Goal: Information Seeking & Learning: Understand process/instructions

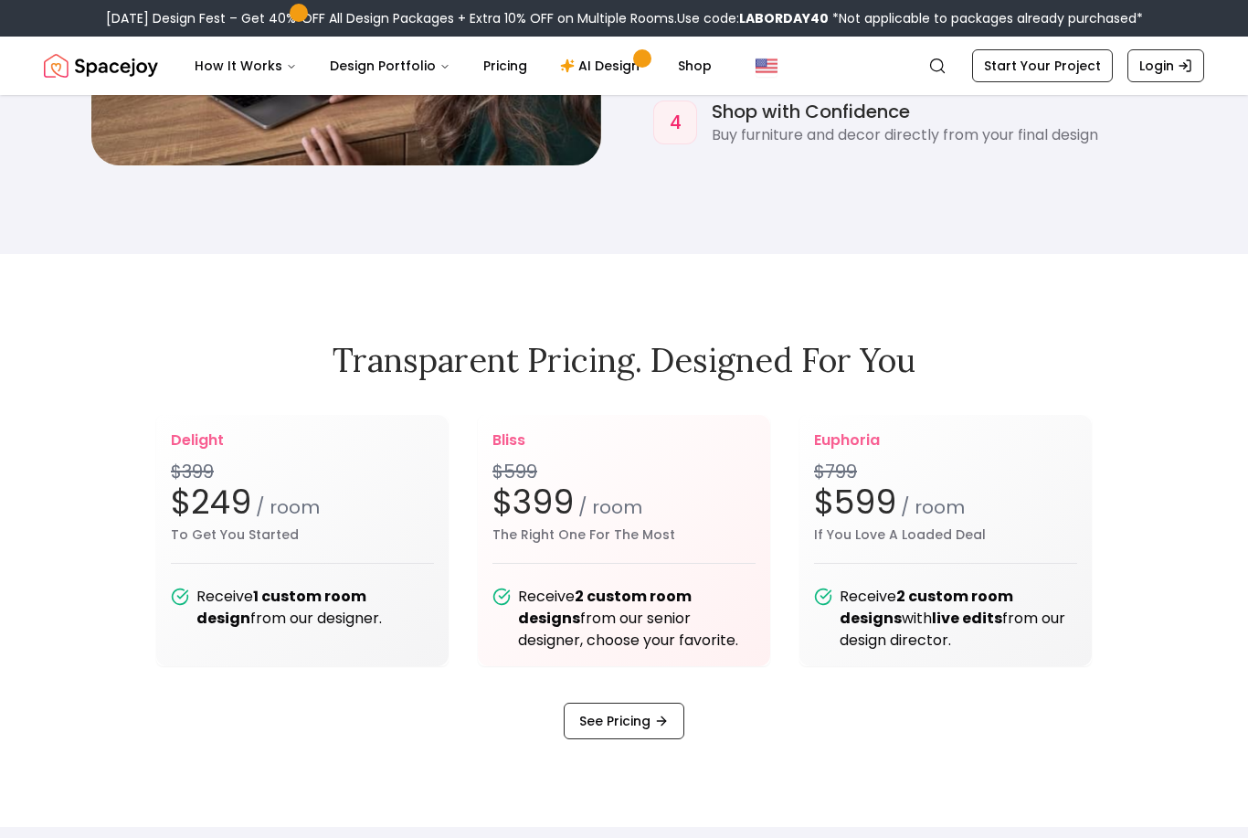
scroll to position [2165, 0]
click at [366, 628] on b "1 custom room design" at bounding box center [281, 607] width 170 height 43
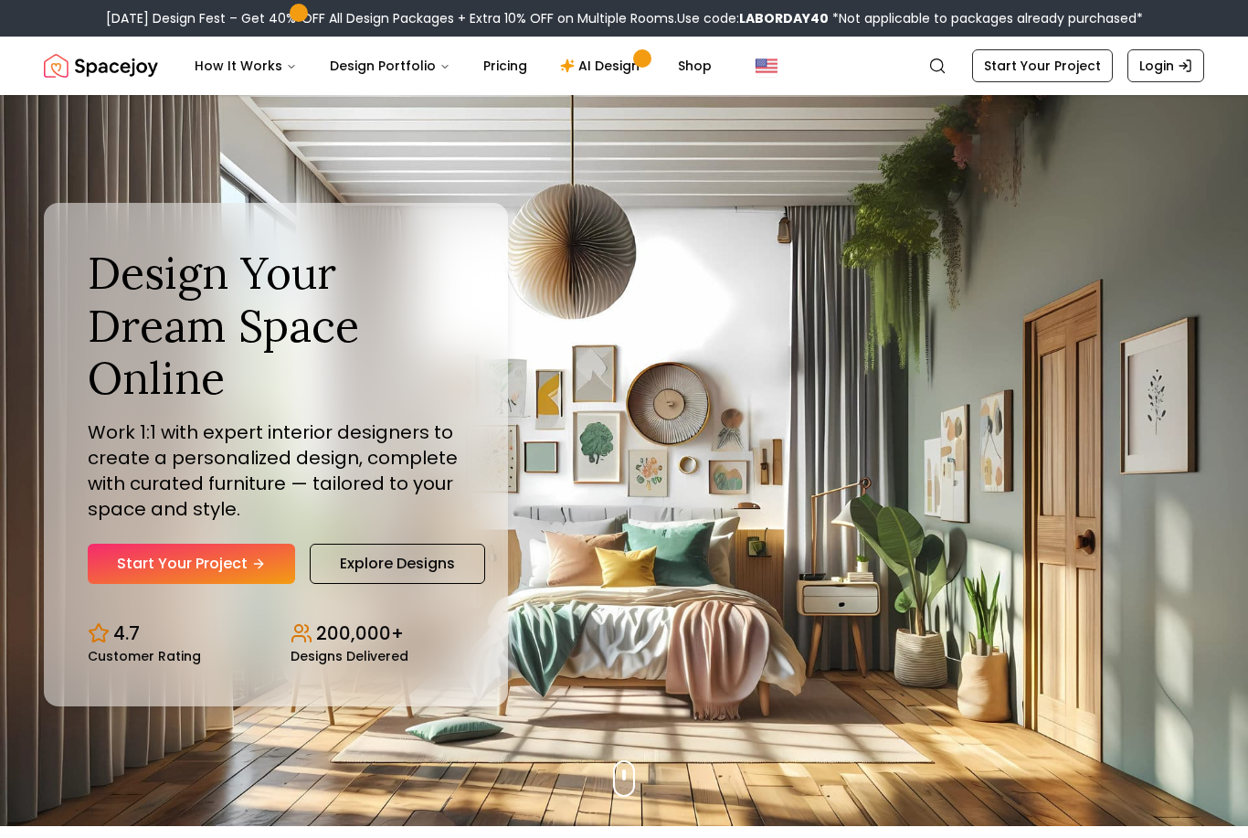
scroll to position [13, 0]
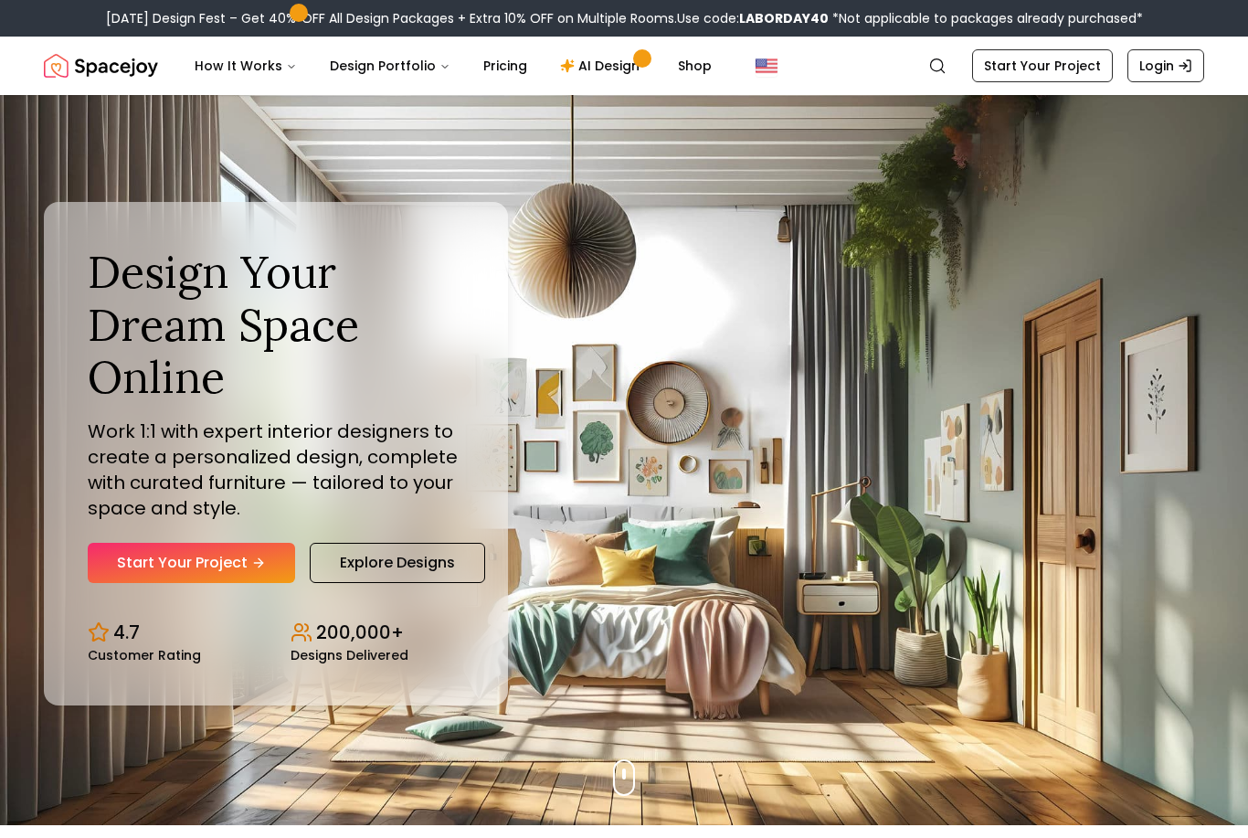
click at [284, 79] on button "How It Works" at bounding box center [246, 65] width 132 height 37
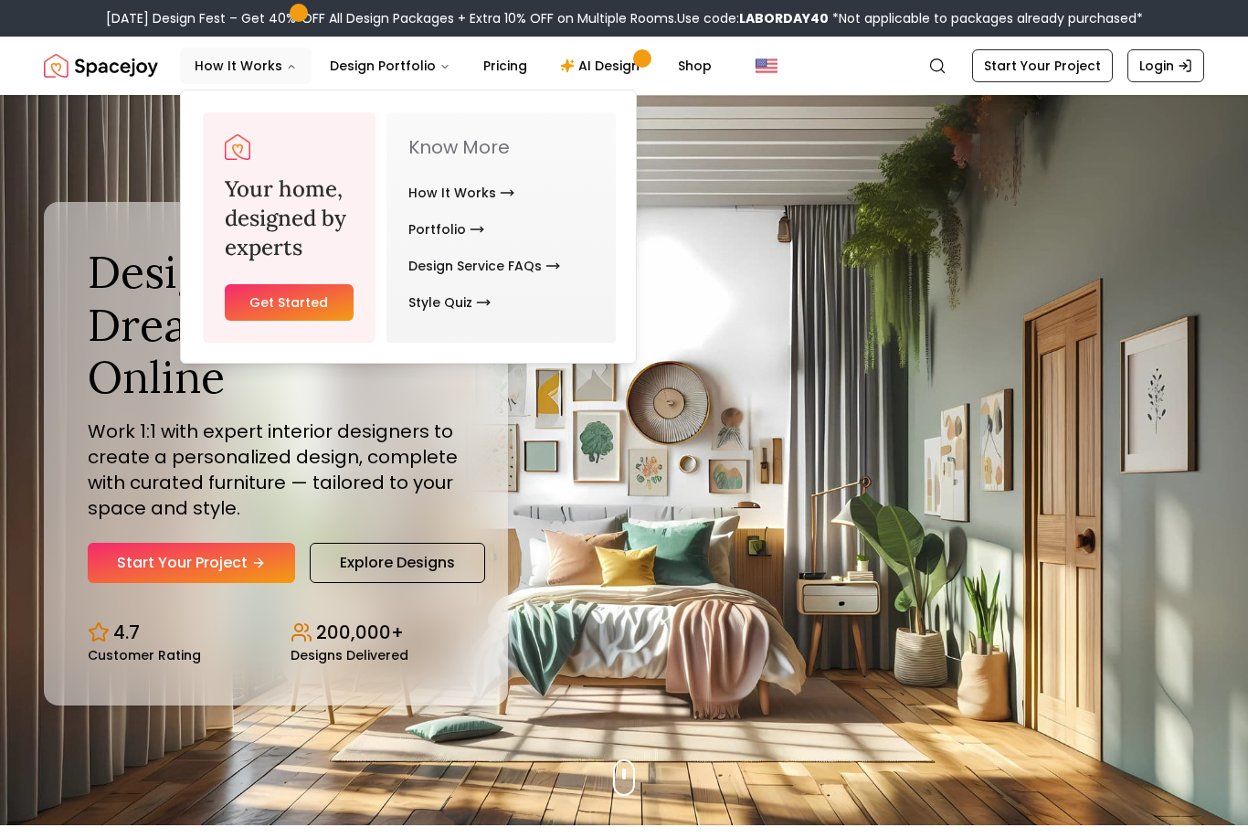
click at [808, 361] on div "Design Your Dream Space Online Work 1:1 with expert interior designers to creat…" at bounding box center [624, 453] width 1248 height 743
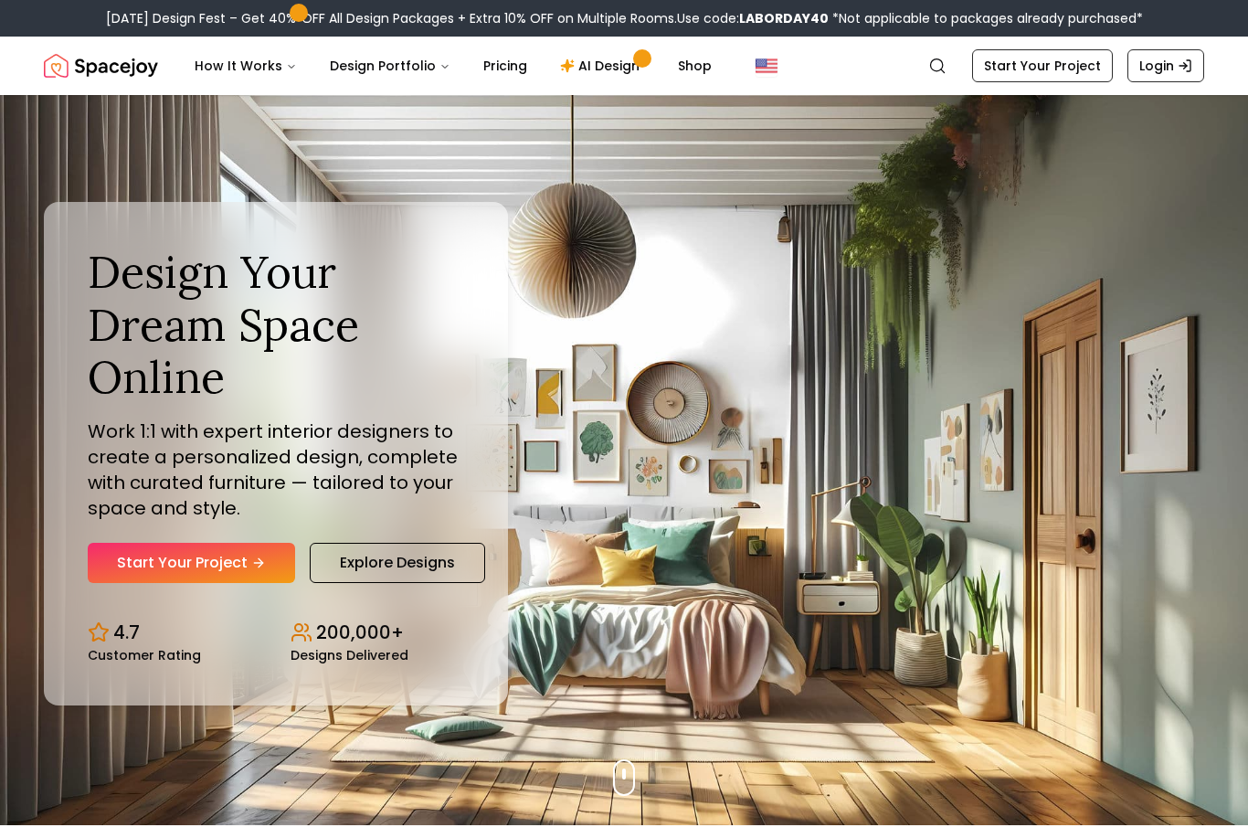
click at [607, 58] on link "AI Design" at bounding box center [602, 65] width 114 height 37
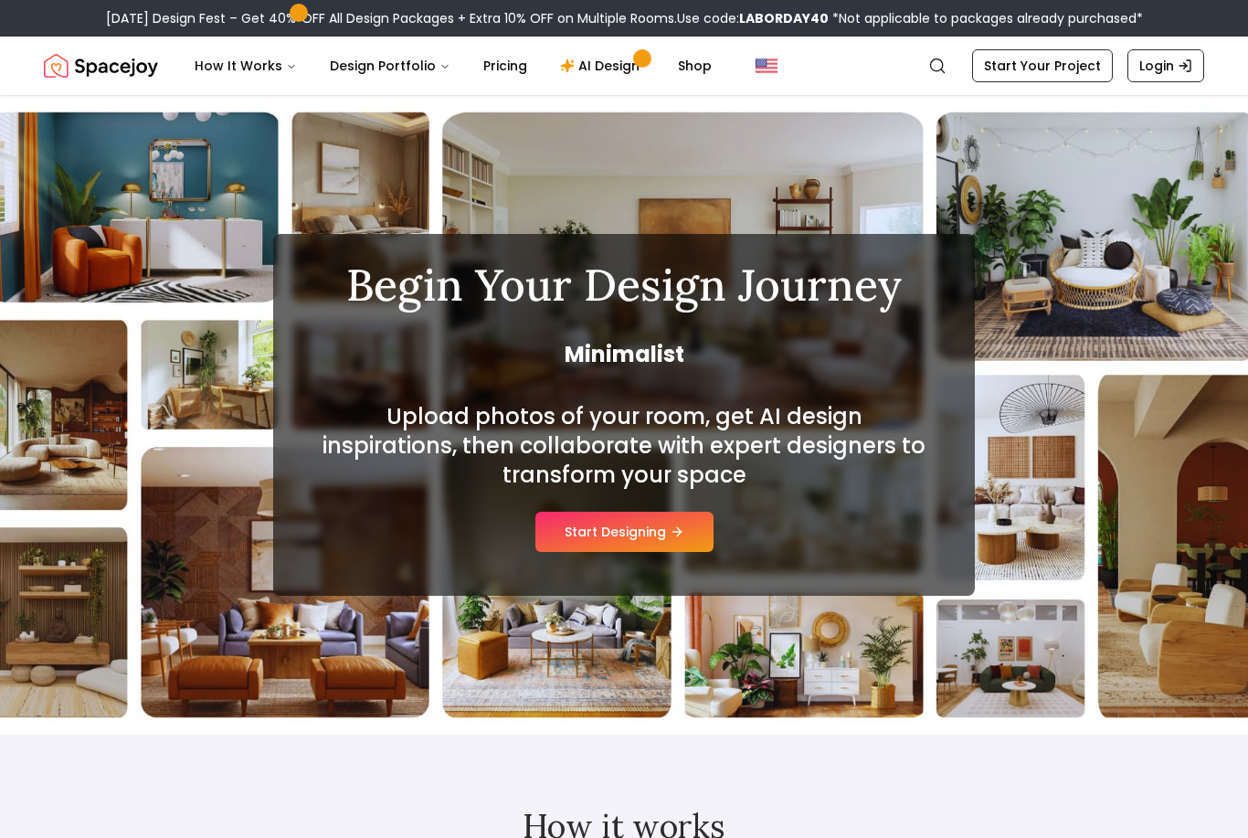
click at [256, 69] on button "How It Works" at bounding box center [246, 65] width 132 height 37
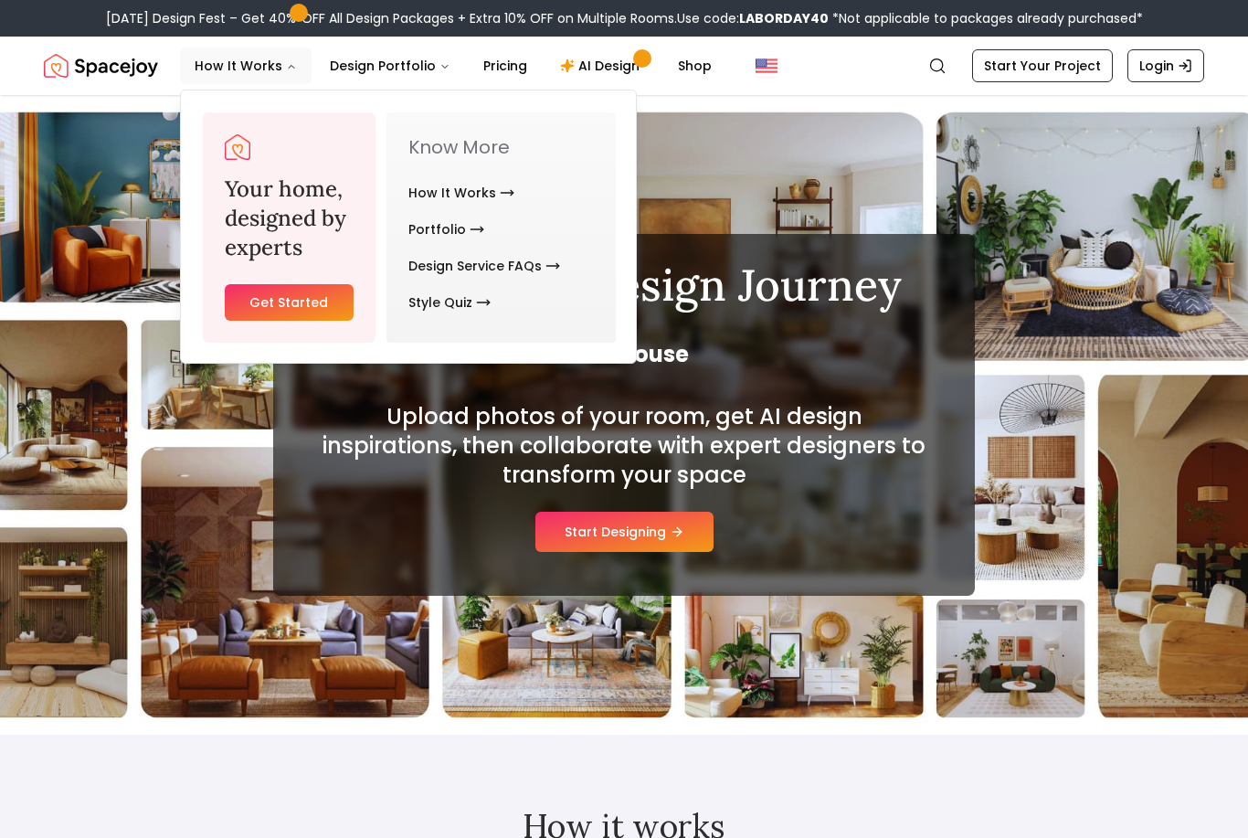
click at [262, 58] on button "How It Works" at bounding box center [246, 65] width 132 height 37
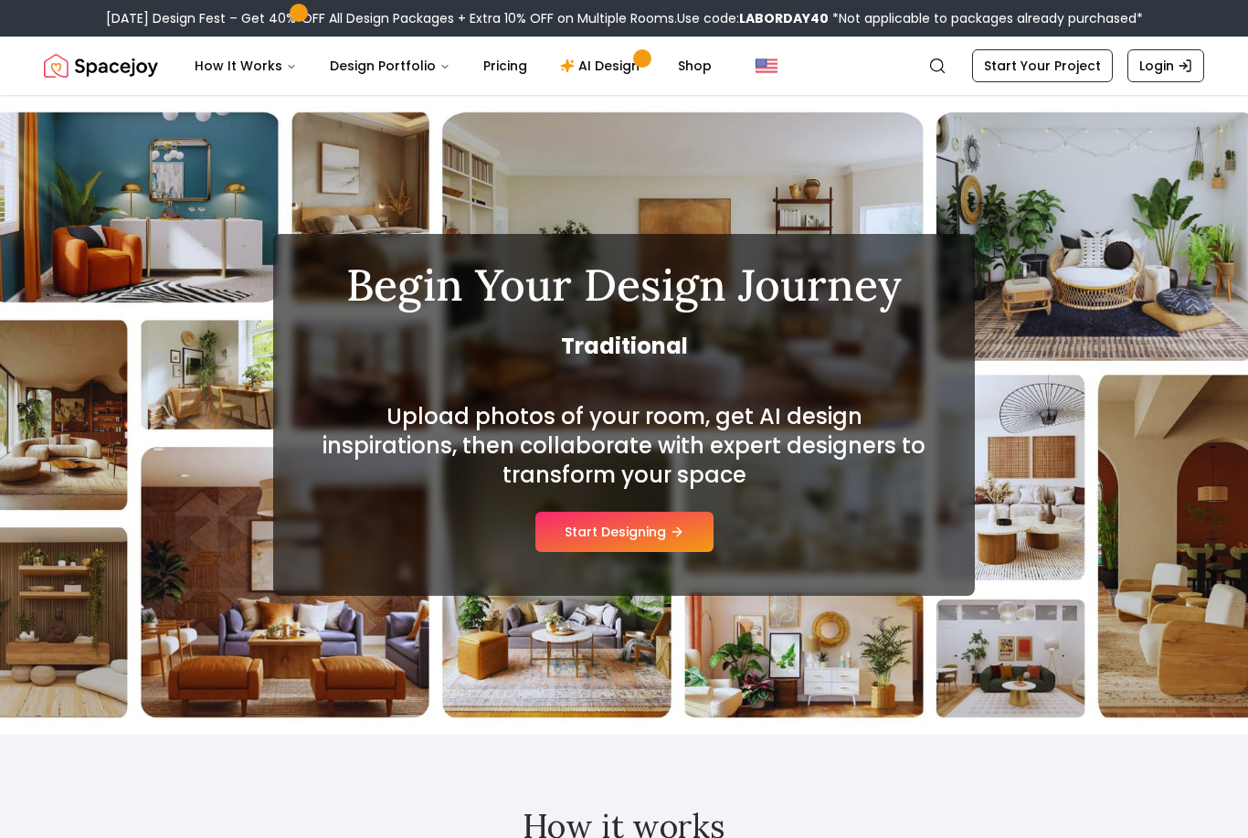
click at [246, 78] on button "How It Works" at bounding box center [246, 65] width 132 height 37
click at [129, 73] on img "Spacejoy" at bounding box center [101, 65] width 114 height 37
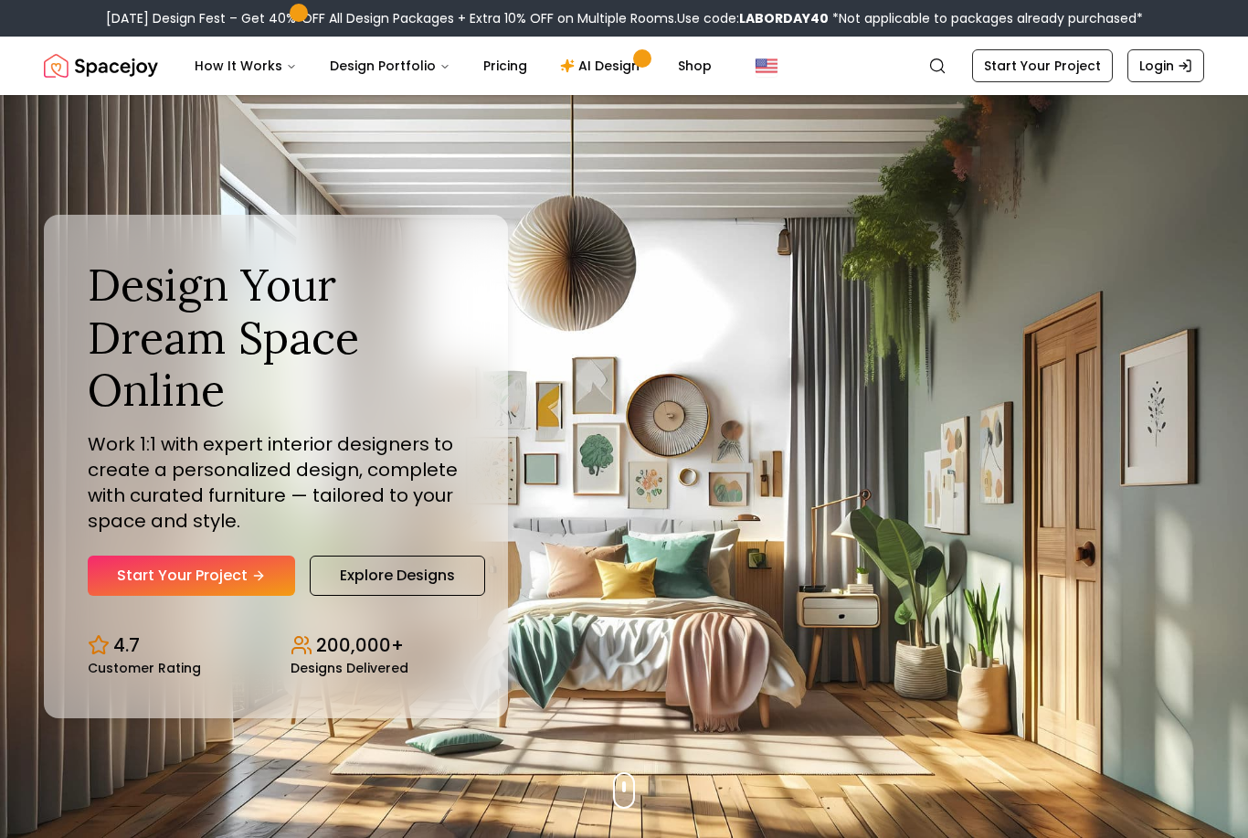
click at [150, 250] on div "Design Your Dream Space Online Work 1:1 with expert interior designers to creat…" at bounding box center [276, 466] width 464 height 503
